Goal: Find specific page/section: Find specific page/section

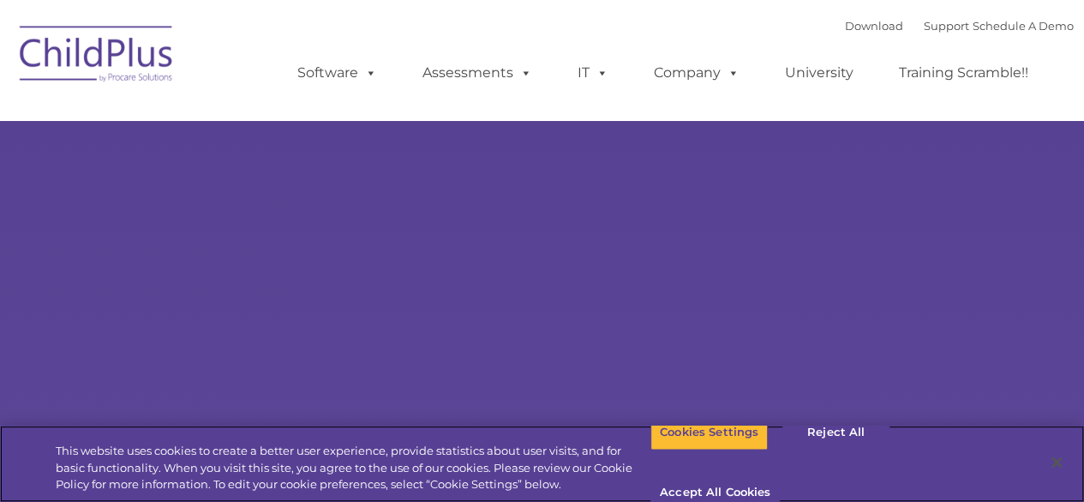
select select "MEDIUM"
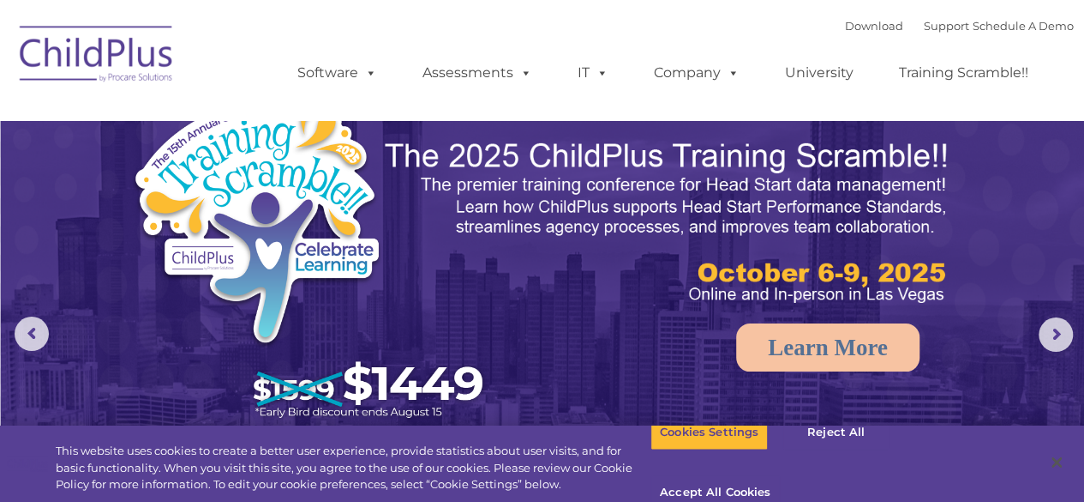
drag, startPoint x: 1082, startPoint y: 83, endPoint x: 1094, endPoint y: 171, distance: 88.3
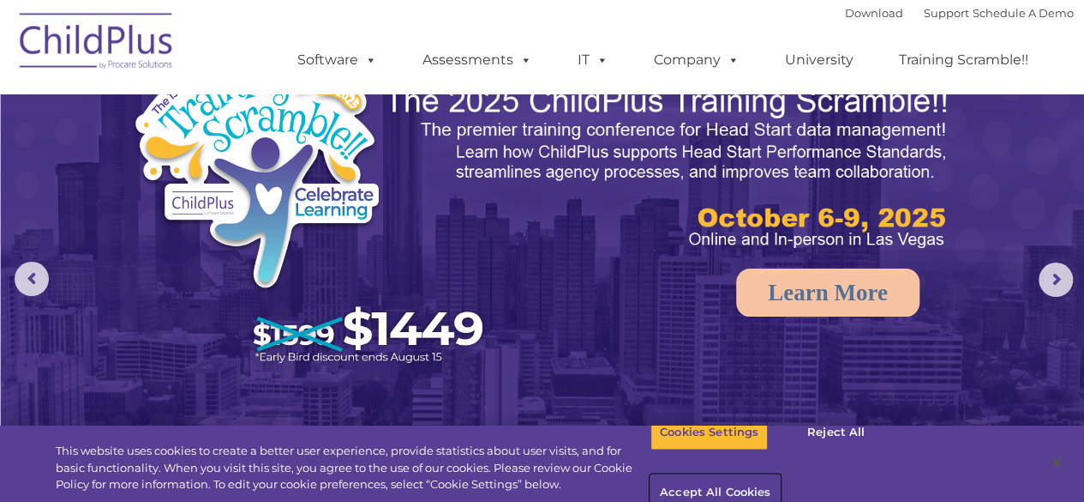
click at [780, 475] on button "Accept All Cookies" at bounding box center [715, 493] width 129 height 36
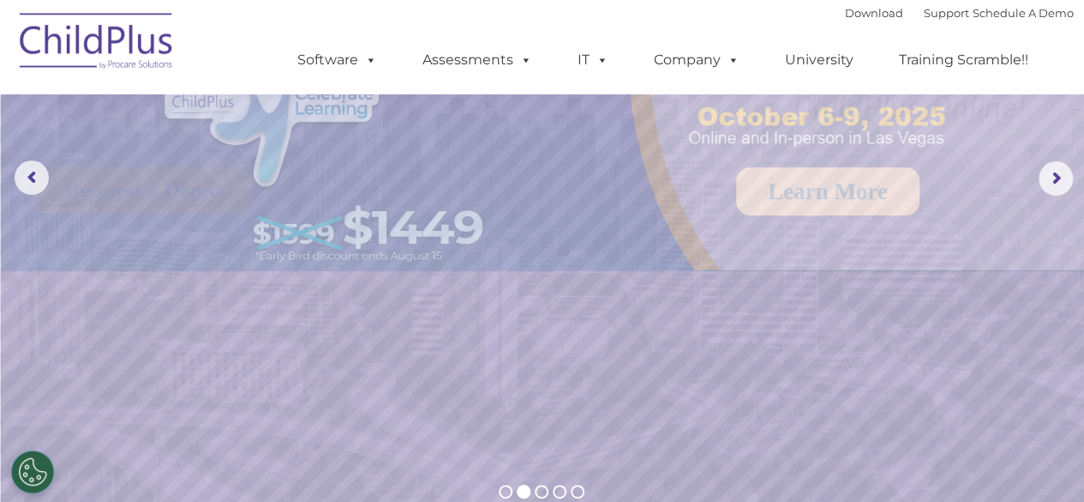
scroll to position [0, 0]
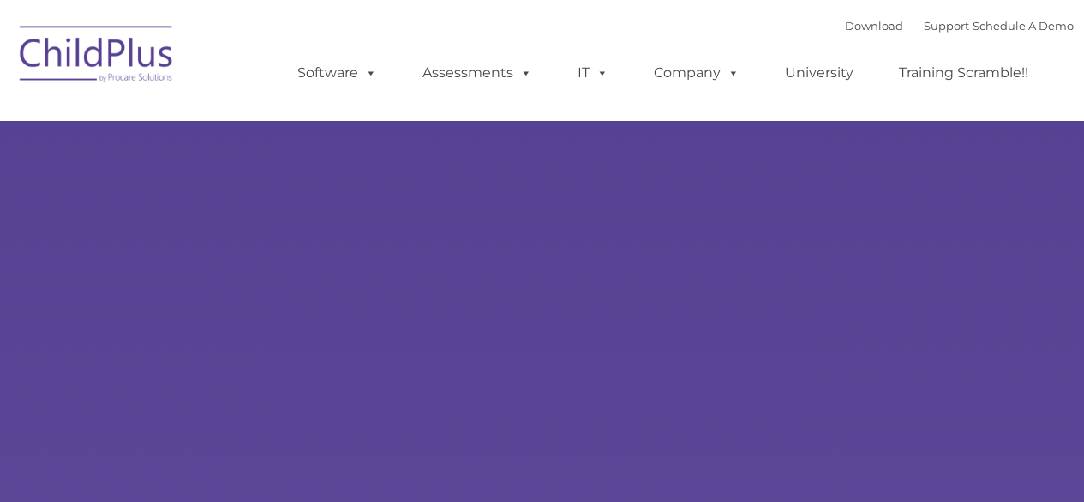
type input ""
select select "MEDIUM"
